Goal: Complete application form: Complete application form

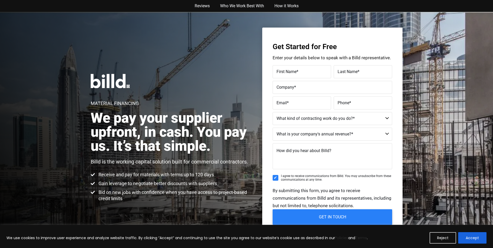
click at [314, 75] on label "First Name *" at bounding box center [301, 72] width 51 height 8
click at [314, 75] on input "First Name *" at bounding box center [301, 71] width 58 height 13
type input "j"
type input "[DEMOGRAPHIC_DATA]"
click at [346, 69] on span "Last Name" at bounding box center [347, 71] width 20 height 5
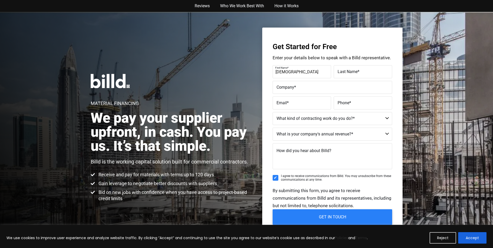
click at [346, 69] on input "Last Name *" at bounding box center [362, 71] width 58 height 13
type input "[PERSON_NAME]"
click at [279, 90] on label "Company *" at bounding box center [332, 88] width 112 height 8
click at [279, 90] on input "Company *" at bounding box center [331, 87] width 119 height 13
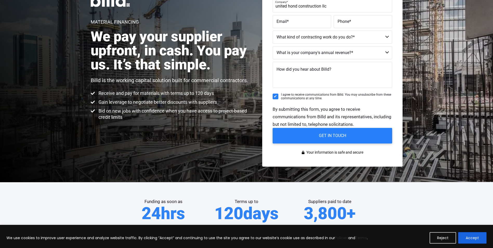
scroll to position [52, 0]
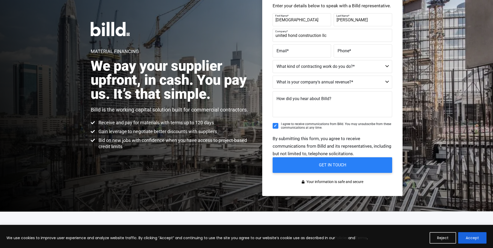
type input "united hond construction llc"
click at [346, 52] on span "Phone" at bounding box center [343, 50] width 12 height 5
click at [346, 52] on input "Phone *" at bounding box center [362, 50] width 58 height 13
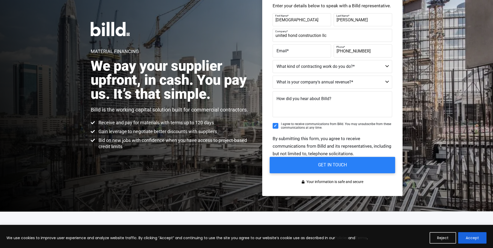
type input "[PHONE_NUMBER]"
click at [311, 170] on input "GET IN TOUCH" at bounding box center [331, 165] width 125 height 16
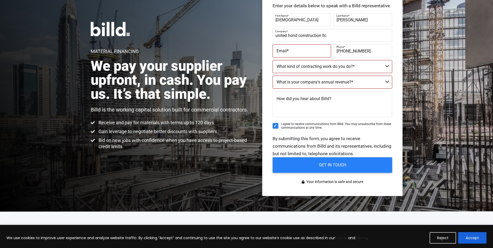
click at [296, 48] on label "Email *" at bounding box center [301, 51] width 51 height 8
click at [296, 48] on input "Email *" at bounding box center [301, 50] width 58 height 13
type input "vrbvebvrfed"
click at [316, 69] on select "Commercial Commercial and Residential Residential Not a Contractor" at bounding box center [331, 66] width 119 height 13
select select "Residential"
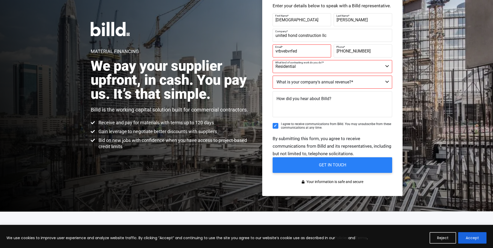
click at [272, 60] on select "Commercial Commercial and Residential Residential Not a Contractor" at bounding box center [331, 66] width 119 height 13
click at [314, 86] on select "$40M + $25M - $40M $8M - $25M $4M - $8M $2M - $4M $1M - $2M Less than $1M" at bounding box center [331, 82] width 119 height 13
select select "$40M +"
click at [272, 76] on select "$40M + $25M - $40M $8M - $25M $4M - $8M $2M - $4M $1M - $2M Less than $1M" at bounding box center [331, 82] width 119 height 13
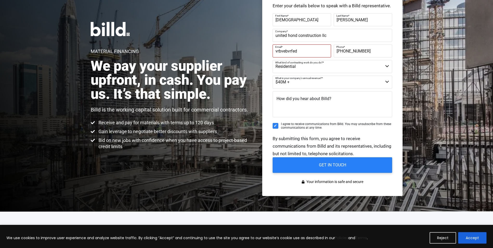
click at [312, 99] on span "How did you hear about Billd?" at bounding box center [303, 98] width 55 height 5
click at [312, 99] on textarea "How did you hear about Billd?" at bounding box center [331, 104] width 119 height 26
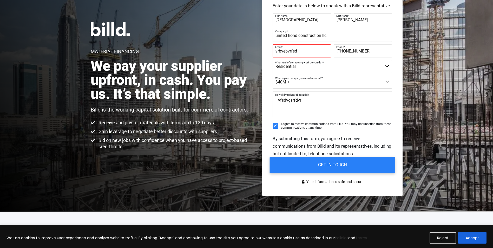
type textarea "vfsdvgsrfdvr"
click at [316, 163] on input "GET IN TOUCH" at bounding box center [331, 165] width 125 height 16
click at [318, 164] on input "GET IN TOUCH" at bounding box center [331, 165] width 125 height 16
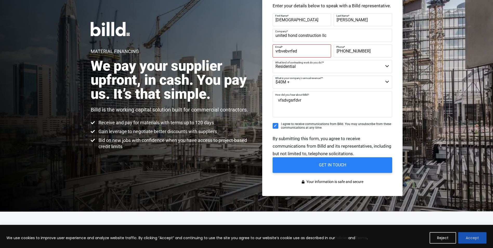
click at [474, 238] on button "Accept" at bounding box center [472, 237] width 28 height 11
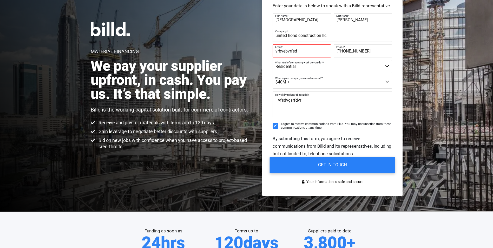
click at [354, 157] on input "GET IN TOUCH" at bounding box center [331, 165] width 125 height 16
click at [326, 168] on input "GET IN TOUCH" at bounding box center [331, 165] width 125 height 16
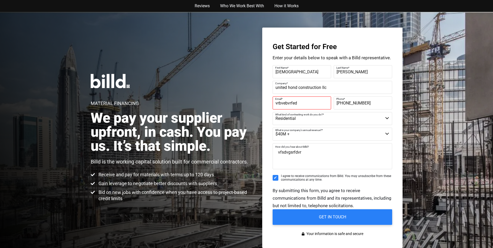
click at [299, 105] on input "vrbvebvrfed" at bounding box center [301, 102] width 58 height 13
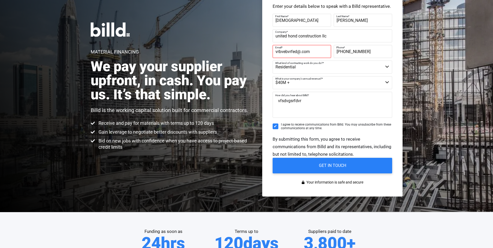
scroll to position [52, 0]
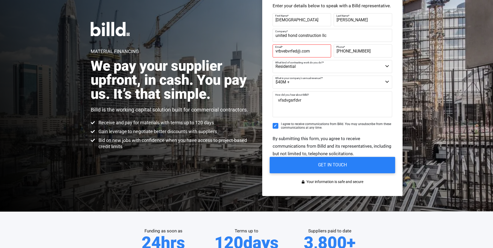
click at [314, 163] on input "GET IN TOUCH" at bounding box center [331, 165] width 125 height 16
click at [300, 51] on input "vrbvebvrfed@.com" at bounding box center [301, 50] width 58 height 13
type input "[EMAIL_ADDRESS][DOMAIN_NAME]"
click at [316, 167] on input "GET IN TOUCH" at bounding box center [331, 165] width 125 height 16
